Goal: Find contact information: Find contact information

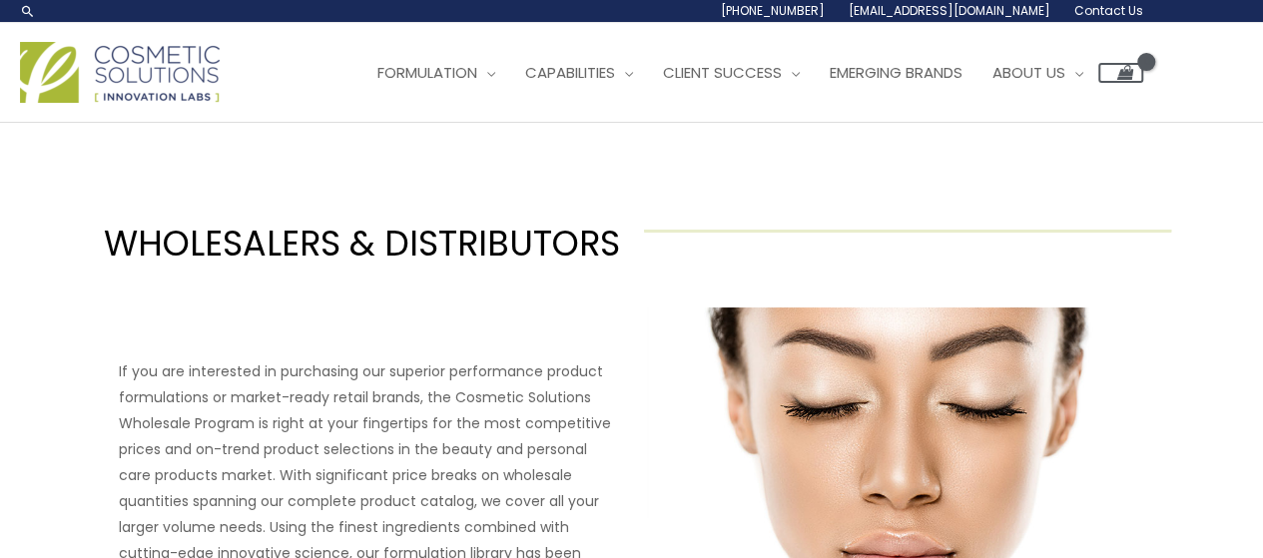
click at [865, 108] on div "Main Menu Formulation Menu Toggle Research and Innovation Market Ready Formulas…" at bounding box center [581, 72] width 1123 height 71
click at [136, 103] on img at bounding box center [120, 72] width 200 height 61
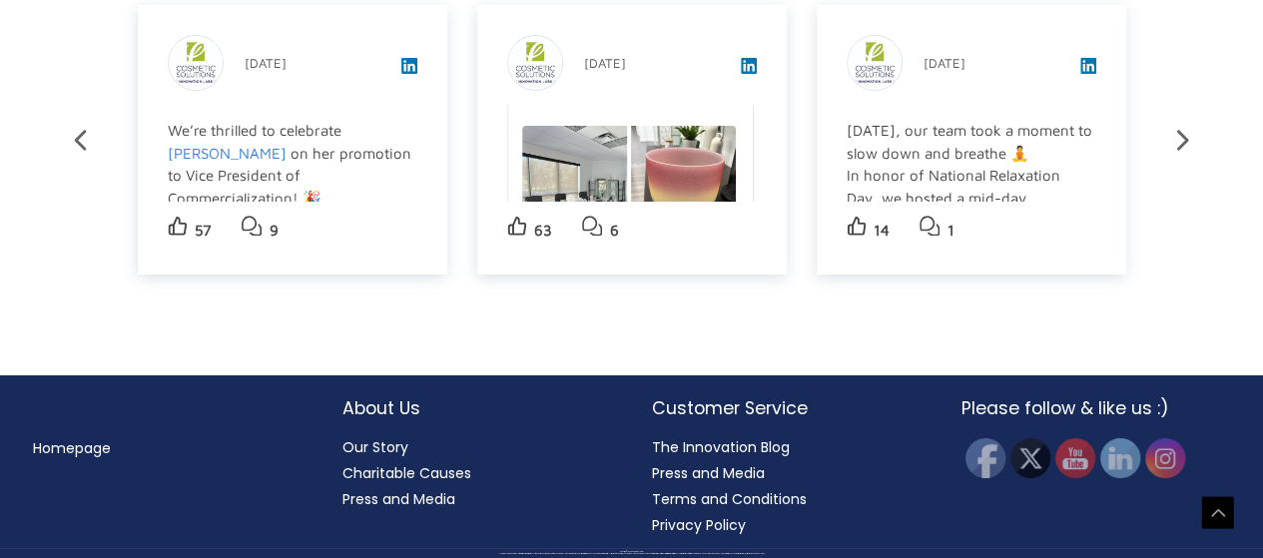
scroll to position [4166, 0]
drag, startPoint x: 1274, startPoint y: 476, endPoint x: 1016, endPoint y: 477, distance: 257.6
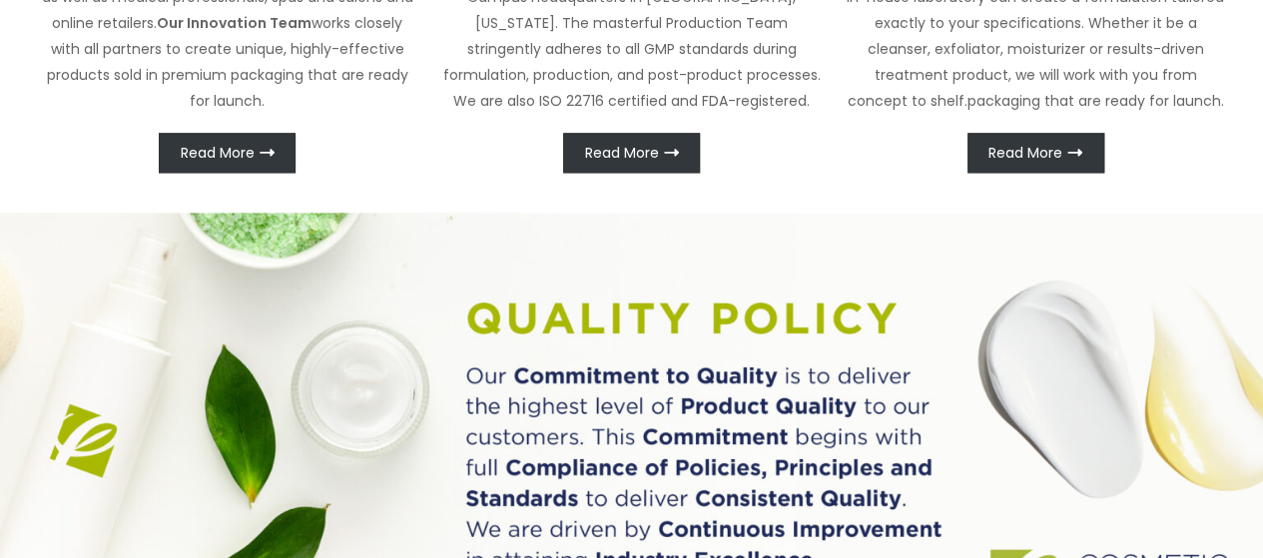
scroll to position [0, 0]
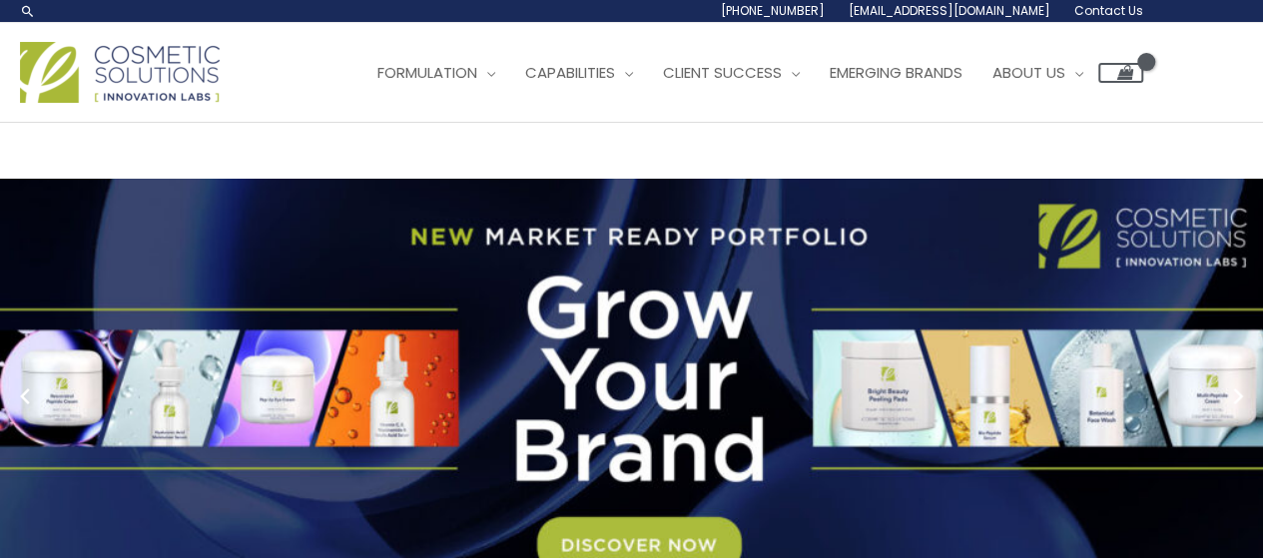
click at [452, 108] on div "Main Menu Formulation Menu Toggle Research and Innovation Market Ready Formulas…" at bounding box center [581, 72] width 1123 height 71
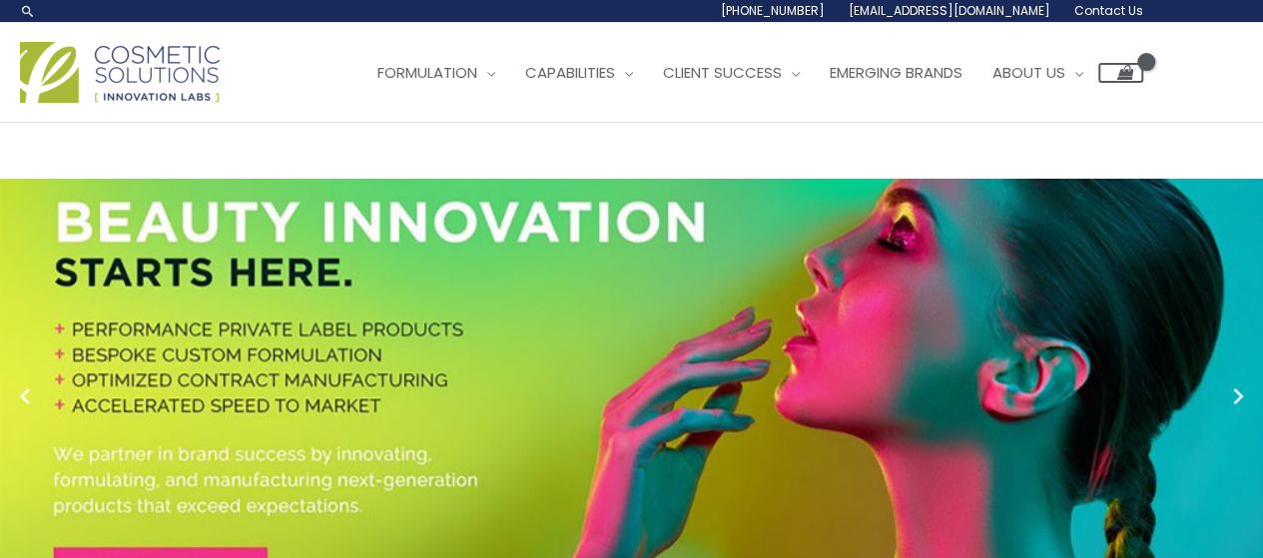
drag, startPoint x: 1120, startPoint y: 200, endPoint x: 957, endPoint y: 202, distance: 163.8
click at [957, 108] on div "Main Menu Formulation Menu Toggle Research and Innovation Market Ready Formulas…" at bounding box center [631, 72] width 1263 height 71
click at [0, 0] on li "[PHONE_NUMBER]" at bounding box center [0, 0] width 0 height 0
drag, startPoint x: 996, startPoint y: 194, endPoint x: 1124, endPoint y: 200, distance: 127.9
click at [0, 0] on li "[PHONE_NUMBER]" at bounding box center [0, 0] width 0 height 0
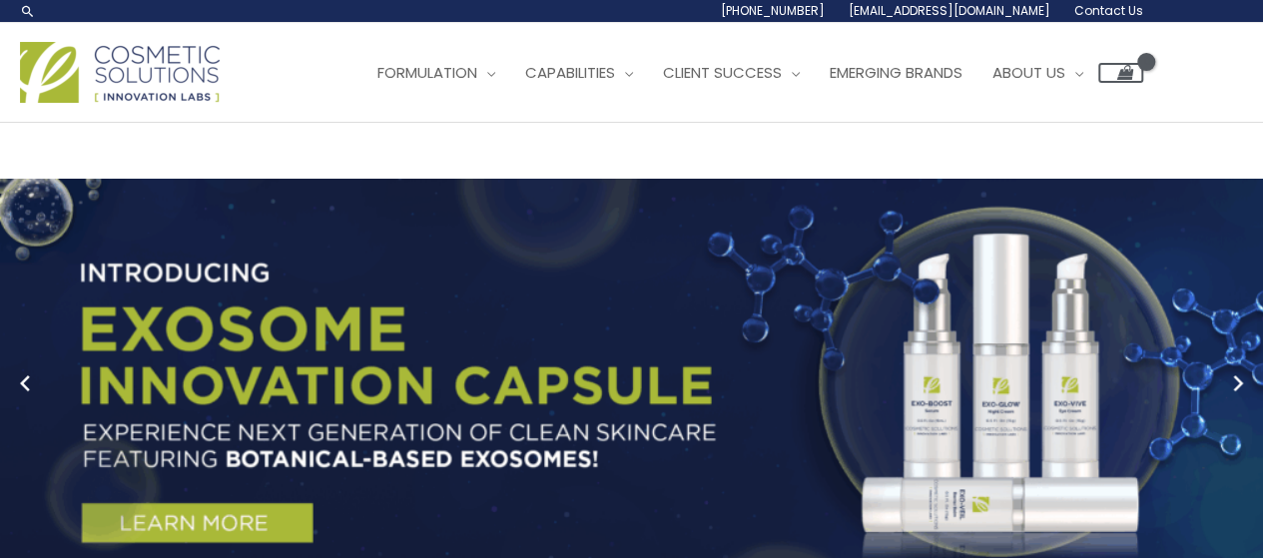
copy span "[PHONE_NUMBER]"
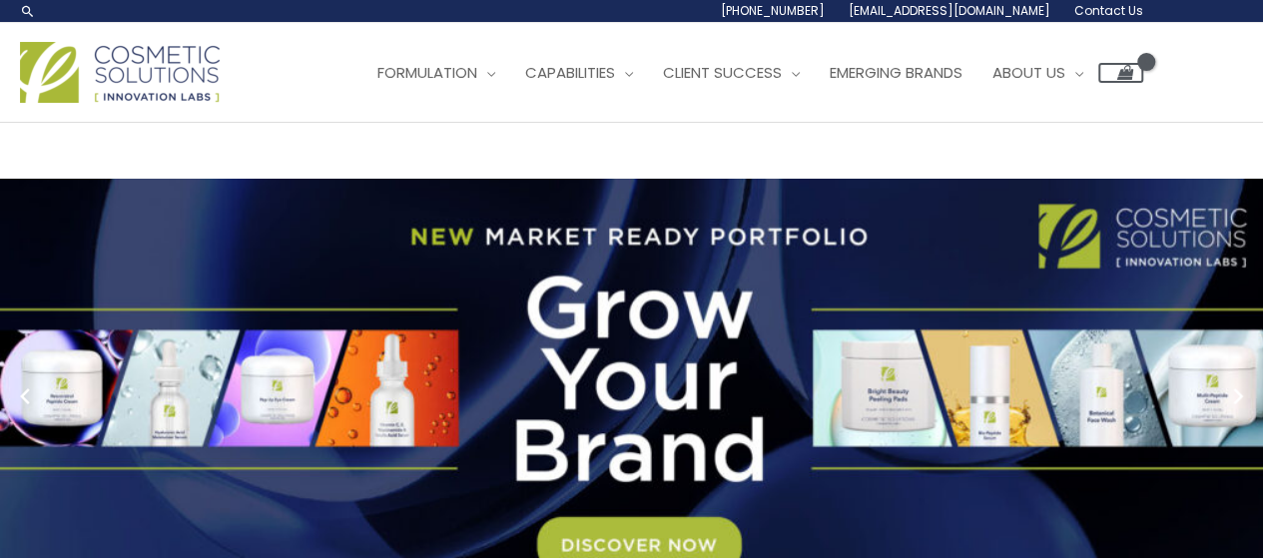
click at [362, 103] on ul "Formulation Menu Toggle Research and Innovation Market Ready Formulas Custom Fo…" at bounding box center [752, 73] width 781 height 60
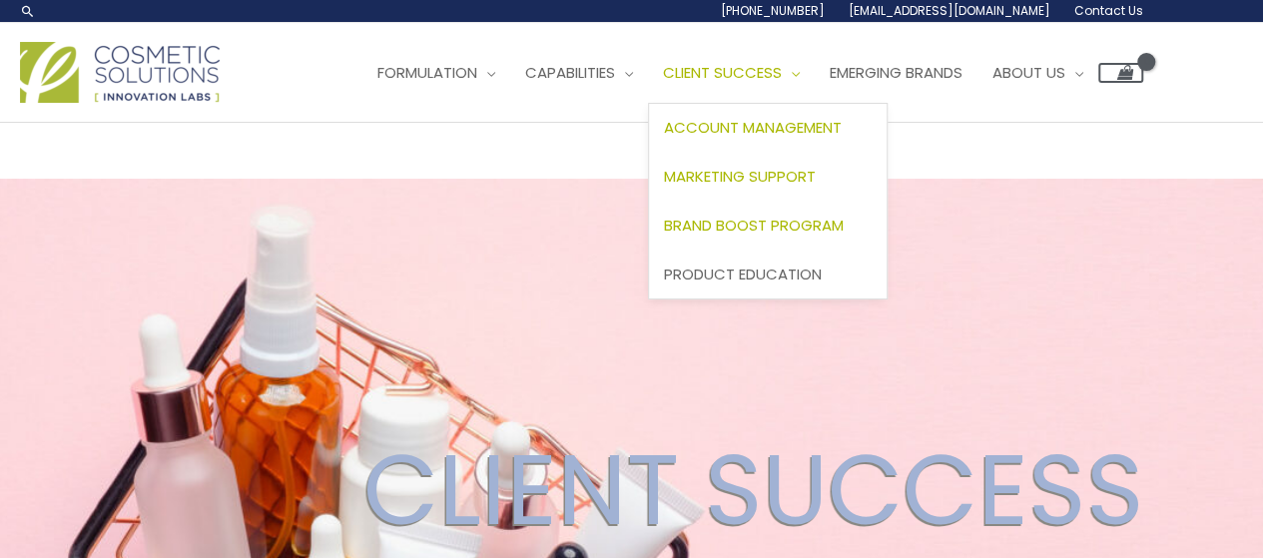
click at [664, 236] on span "Brand Boost Program" at bounding box center [754, 225] width 180 height 21
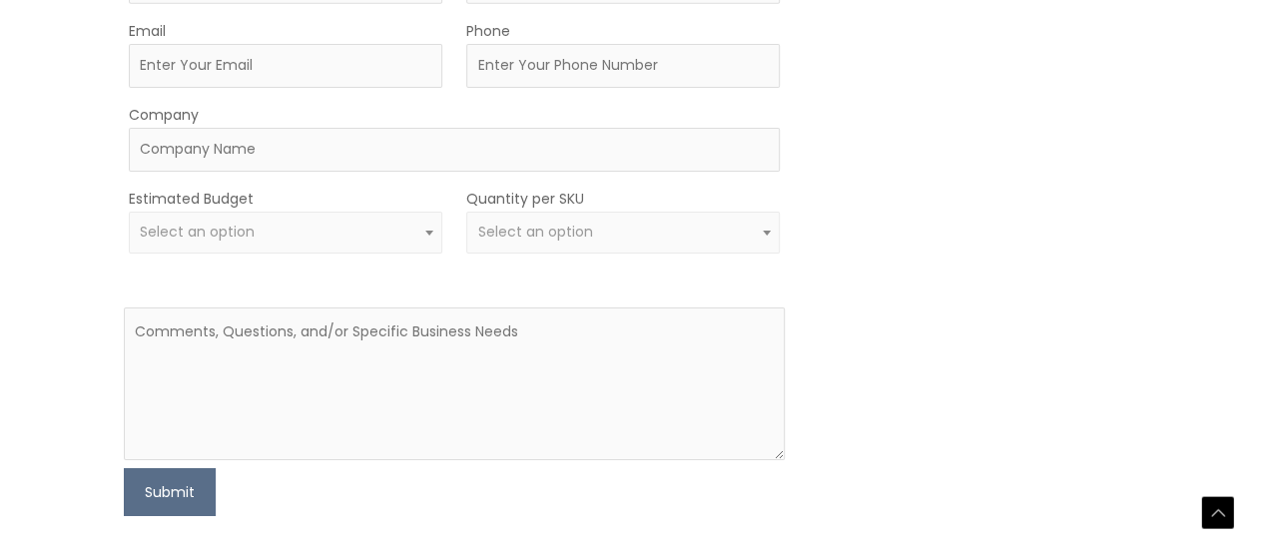
scroll to position [3289, 0]
drag, startPoint x: 814, startPoint y: 325, endPoint x: 570, endPoint y: 425, distance: 263.3
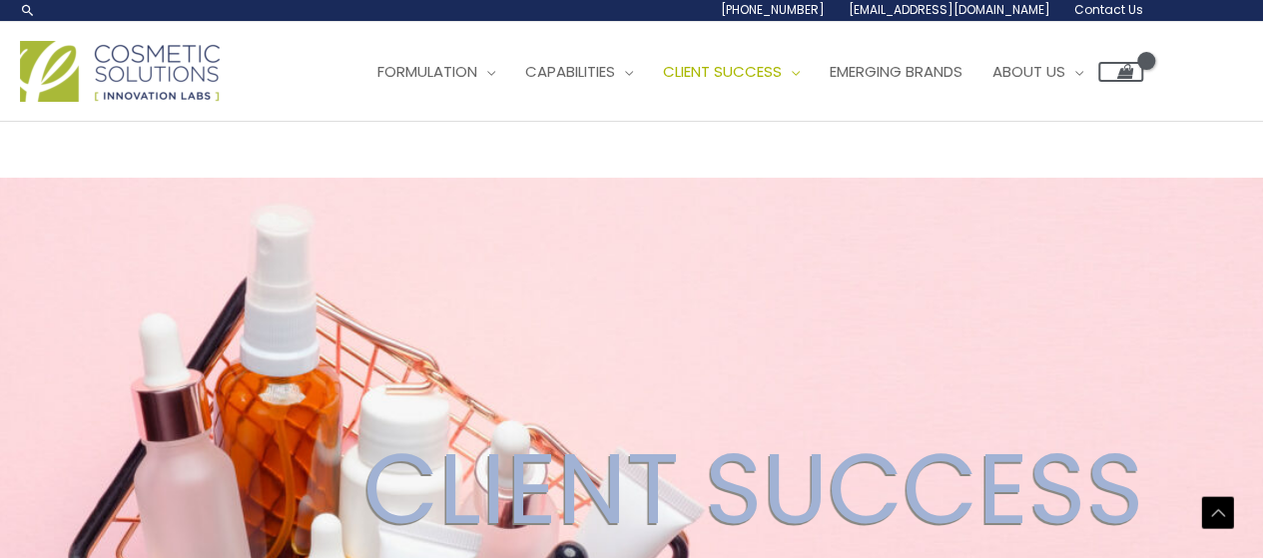
scroll to position [0, 0]
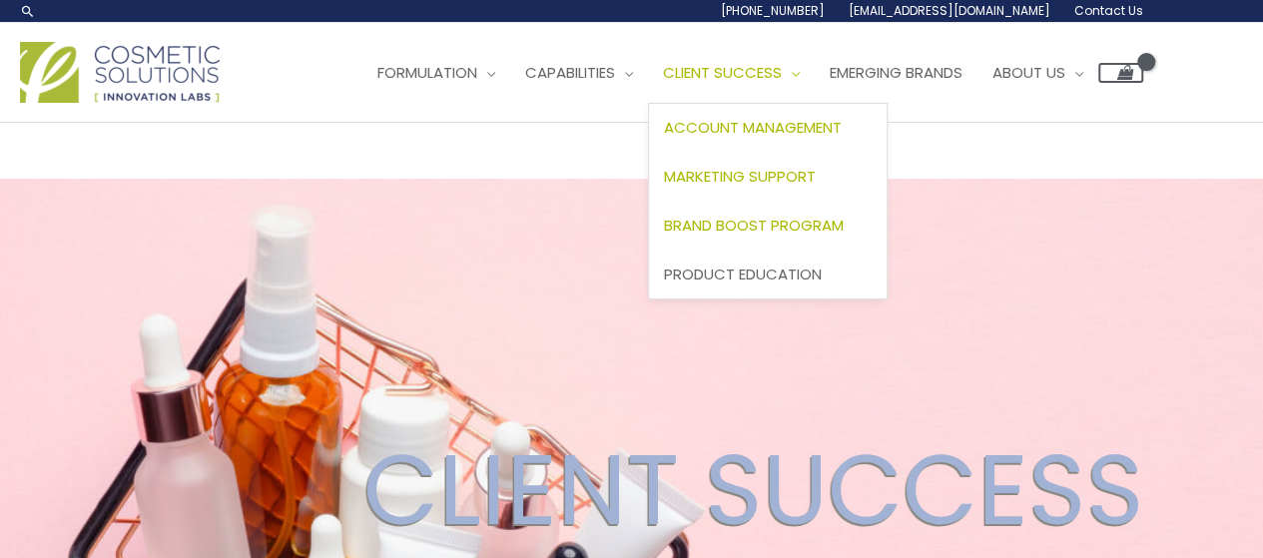
click at [648, 103] on link "Client Success" at bounding box center [731, 73] width 167 height 60
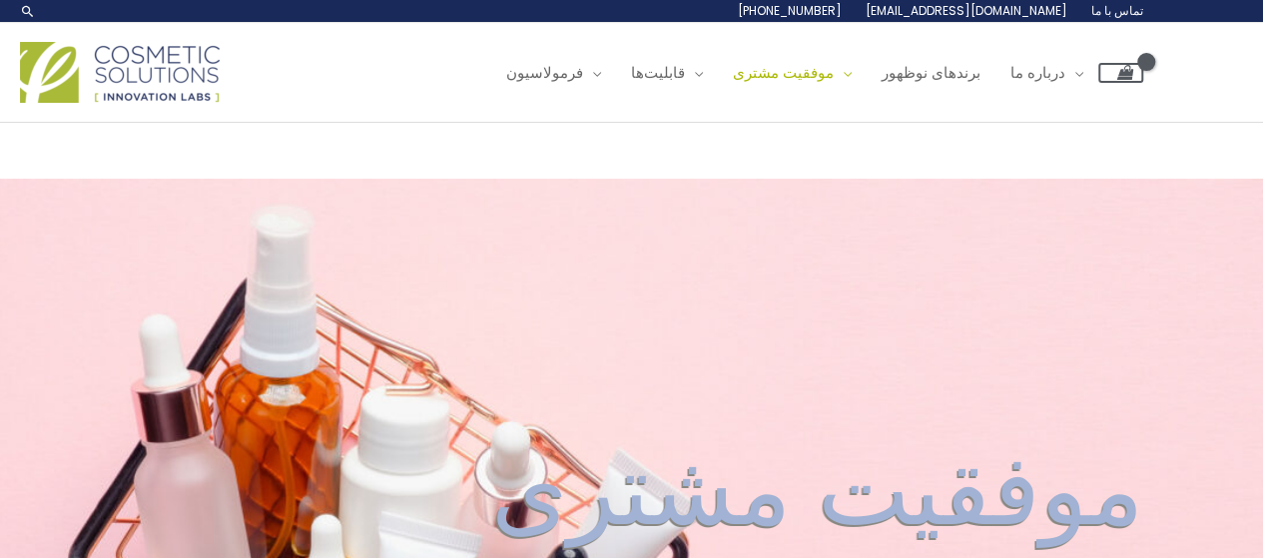
drag, startPoint x: 0, startPoint y: 0, endPoint x: 515, endPoint y: 321, distance: 606.8
click at [515, 103] on ul "فرمولاسیون تغییر وضعیت منو تحقیق و نوآوری فرمول‌های آماده برای بازار فرمولاسیون…" at bounding box center [817, 73] width 652 height 60
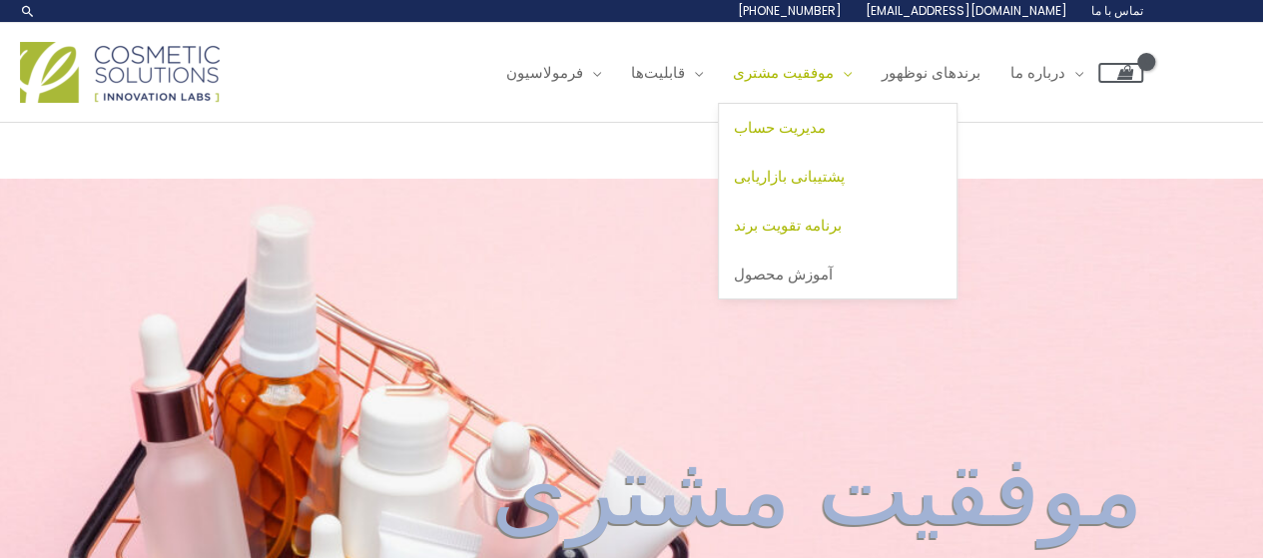
click at [734, 236] on font "برنامه تقویت برند" at bounding box center [788, 225] width 108 height 21
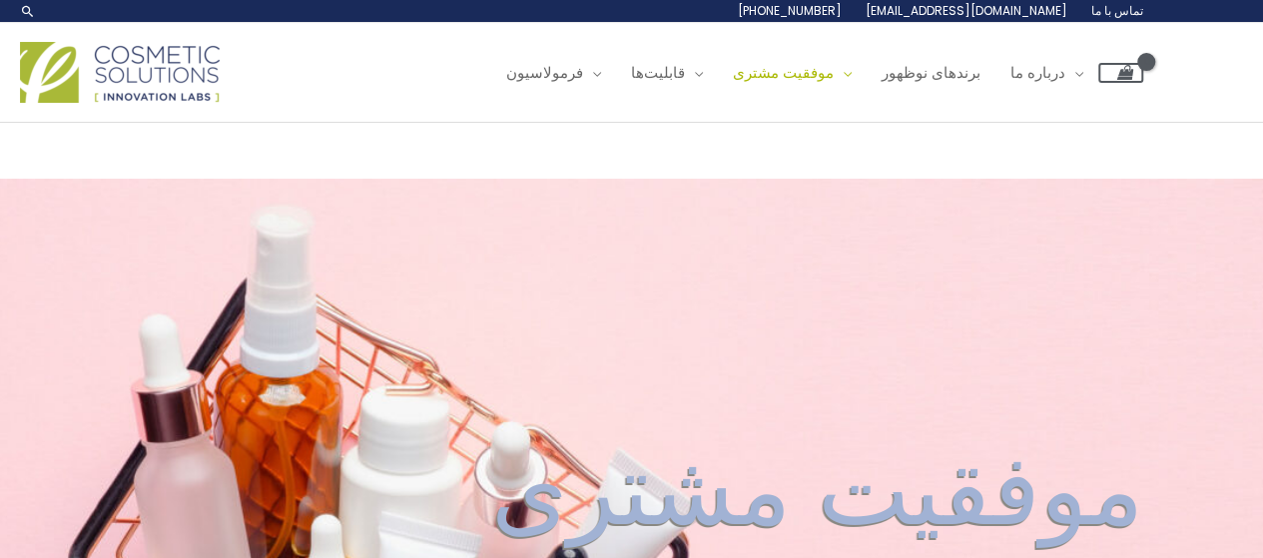
click at [120, 103] on img at bounding box center [120, 72] width 200 height 61
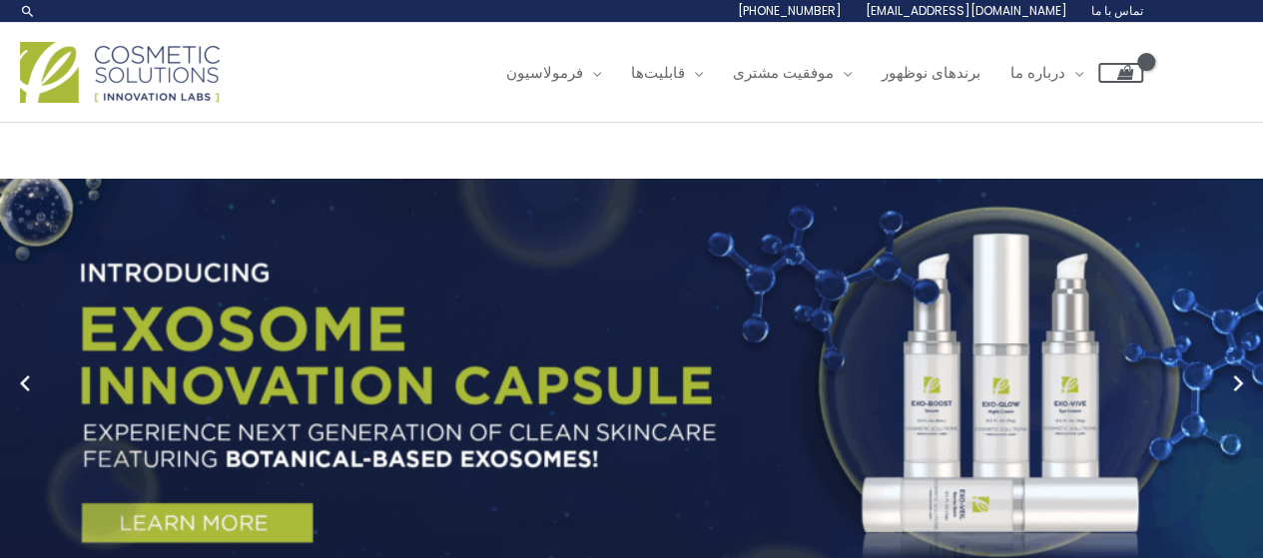
drag, startPoint x: 69, startPoint y: 53, endPoint x: 146, endPoint y: 56, distance: 76.9
click at [726, 22] on div "[PHONE_NUMBER] [EMAIL_ADDRESS][DOMAIN_NAME] تماس با ما" at bounding box center [934, 11] width 417 height 22
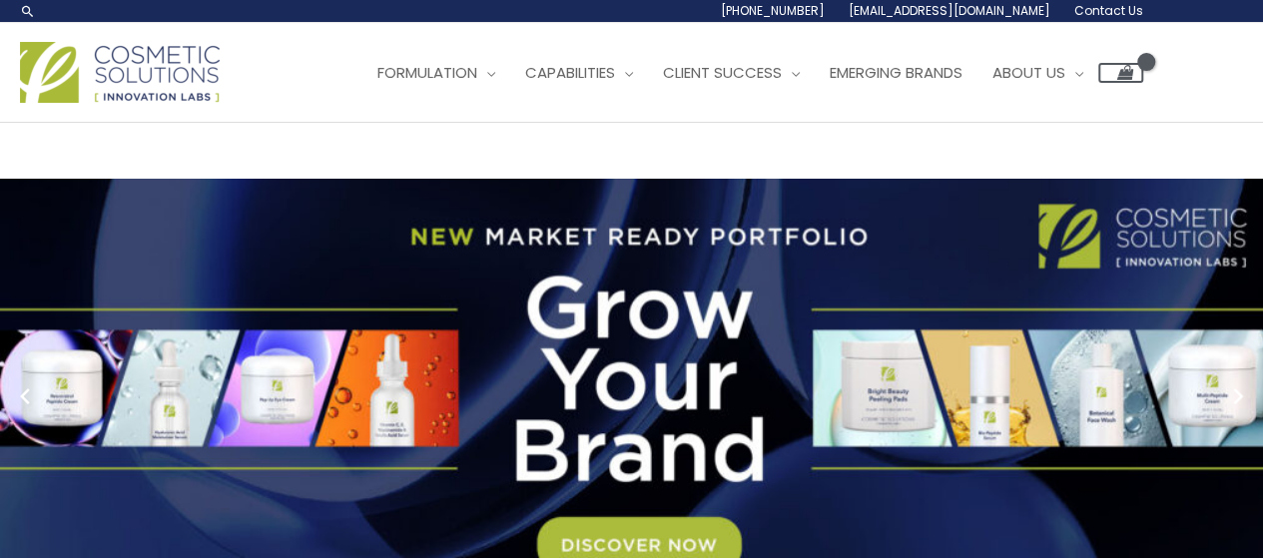
click at [526, 103] on ul "Formulation Menu Toggle Research and Innovation Market Ready Formulas Custom Fo…" at bounding box center [752, 73] width 781 height 60
